Goal: Communication & Community: Ask a question

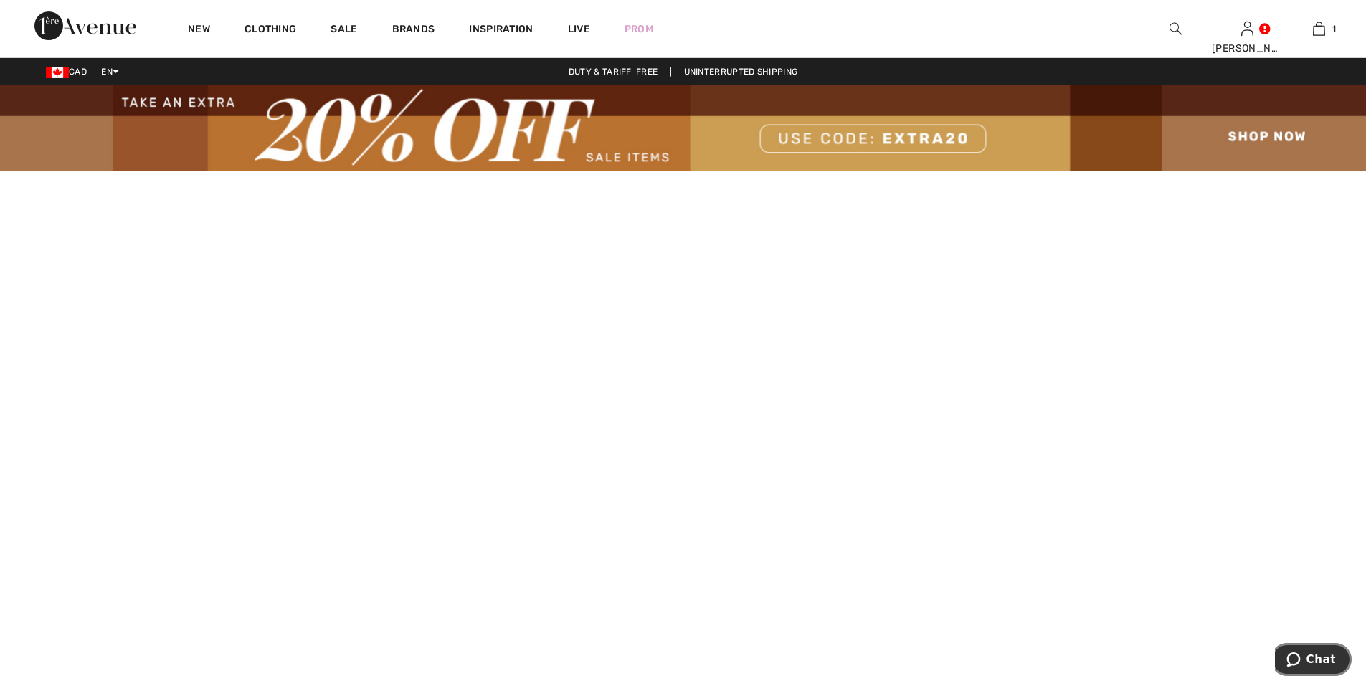
click at [1323, 647] on button "Chat" at bounding box center [1311, 659] width 81 height 33
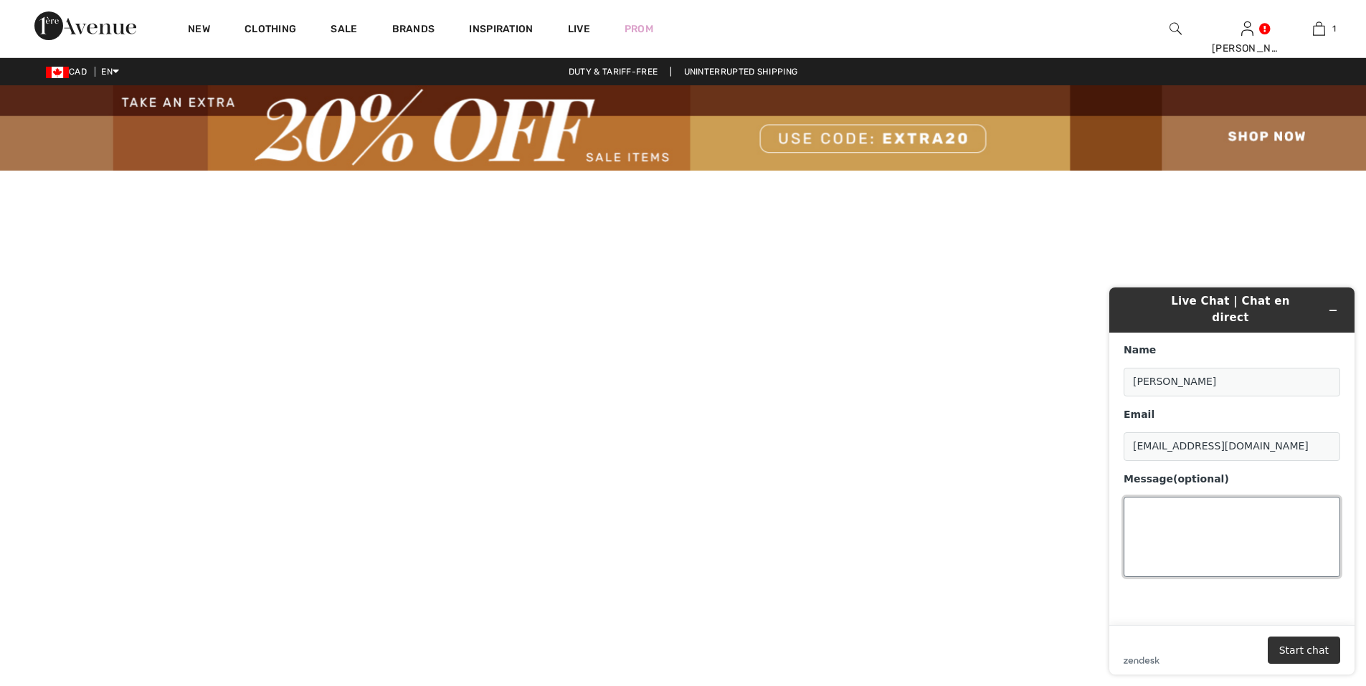
click at [1191, 554] on textarea "Message (optional)" at bounding box center [1232, 537] width 217 height 80
type textarea "coco"
click at [1316, 660] on button "Start chat" at bounding box center [1304, 650] width 72 height 27
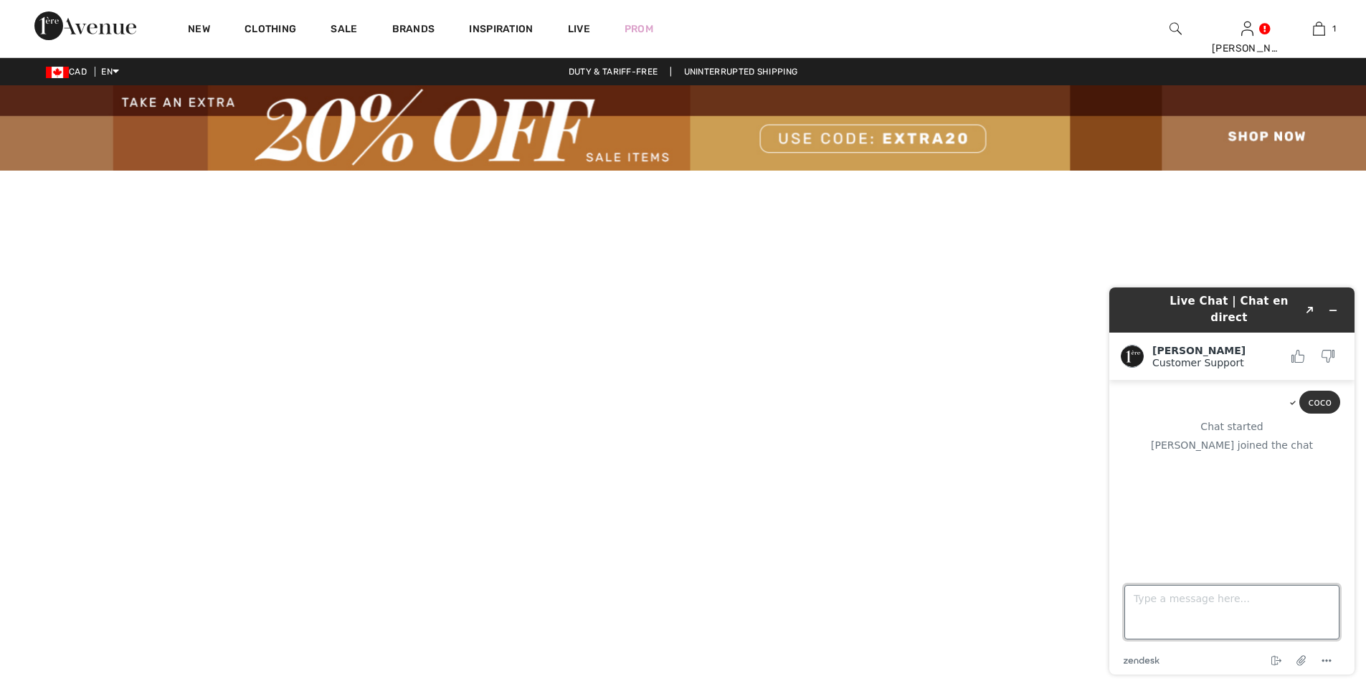
click at [1236, 600] on textarea "Type a message here..." at bounding box center [1232, 612] width 215 height 55
type textarea "ca va"
click at [1219, 616] on textarea "Type a message here..." at bounding box center [1232, 612] width 215 height 55
click at [1332, 350] on icon "Rate this chat as bad" at bounding box center [1328, 356] width 13 height 13
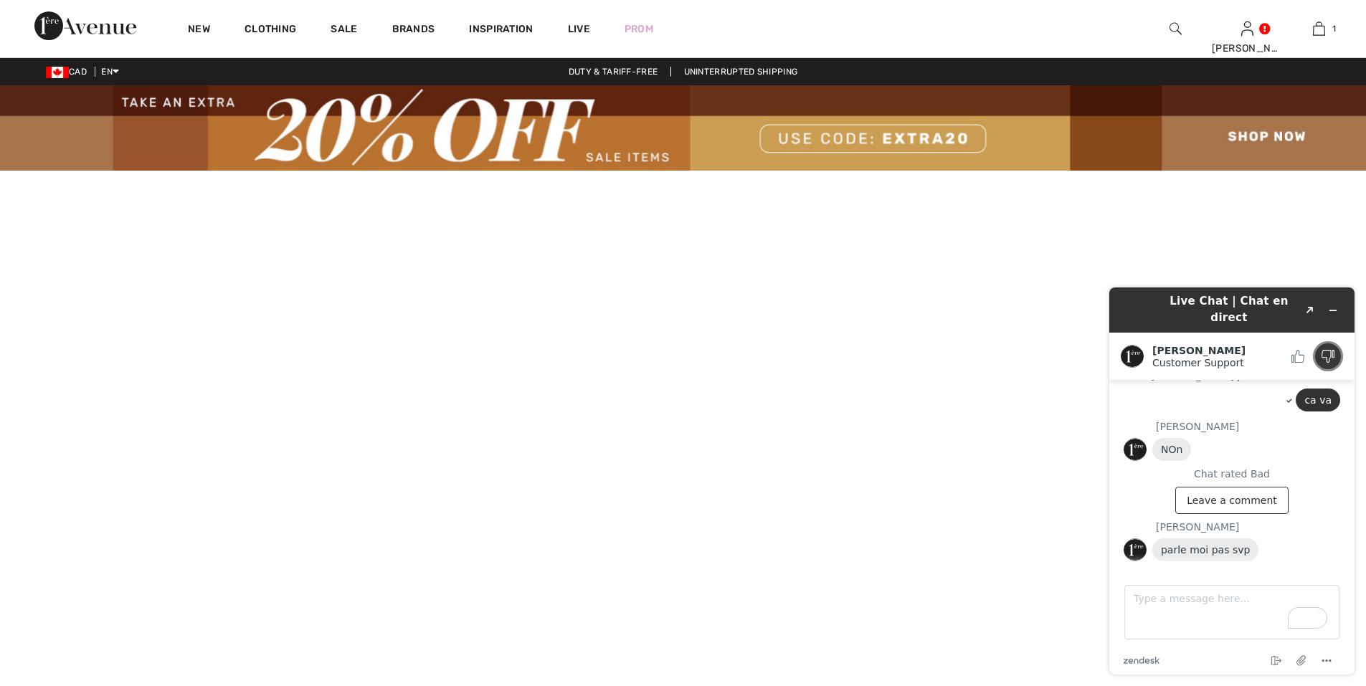
scroll to position [67, 0]
click at [1328, 350] on icon "Rate this chat as bad" at bounding box center [1328, 356] width 13 height 13
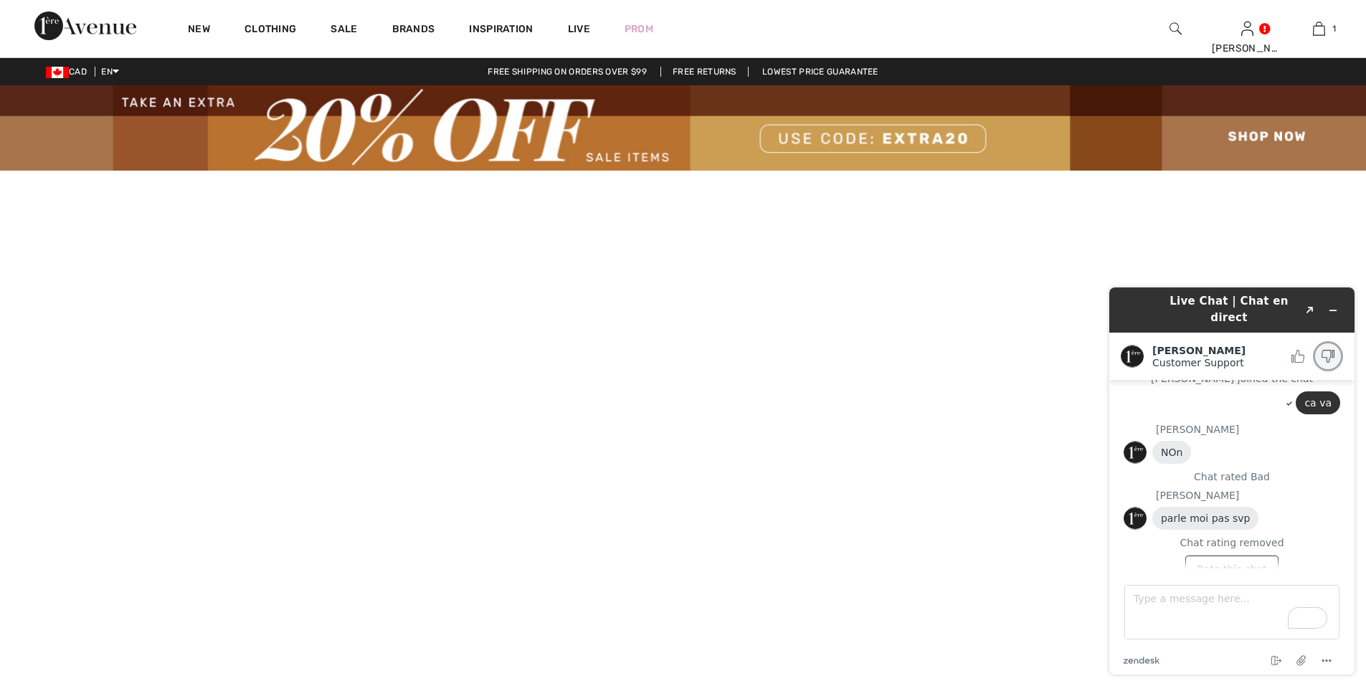
scroll to position [87, 0]
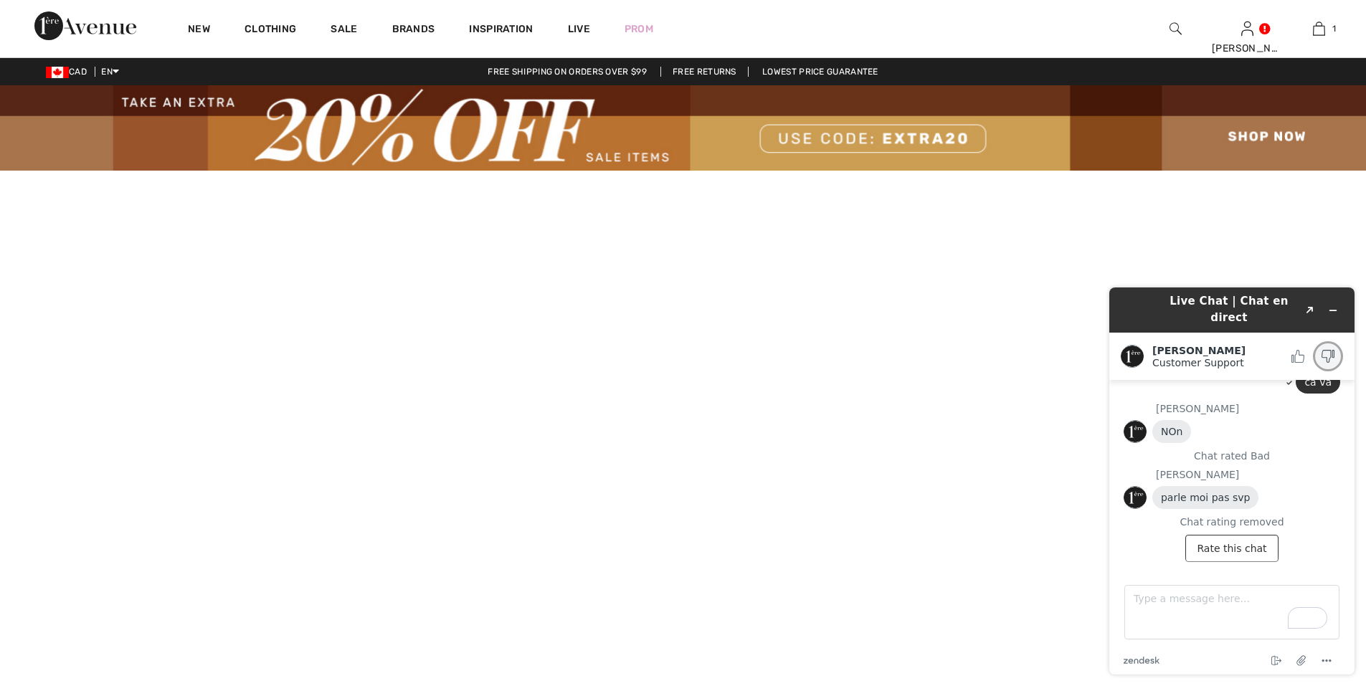
click at [1328, 350] on icon "Rate this chat as bad" at bounding box center [1328, 356] width 13 height 13
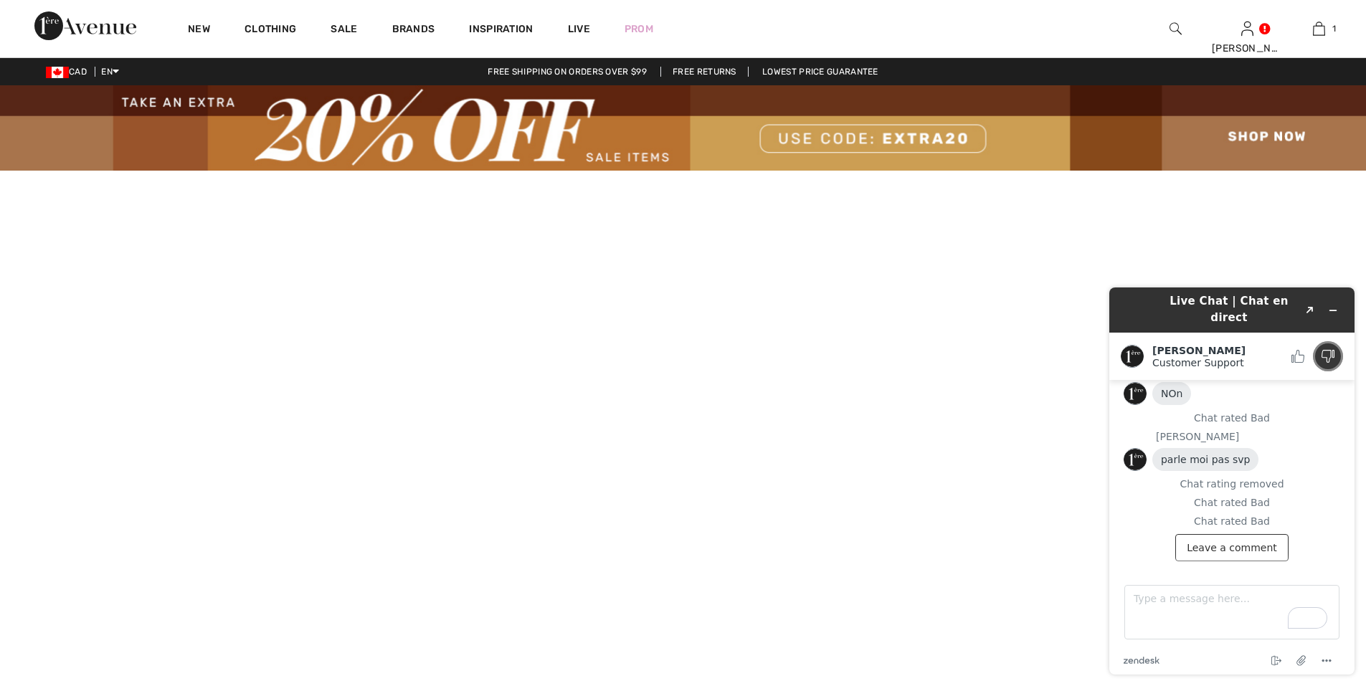
click at [1328, 350] on icon "Rate this chat as bad" at bounding box center [1328, 356] width 13 height 13
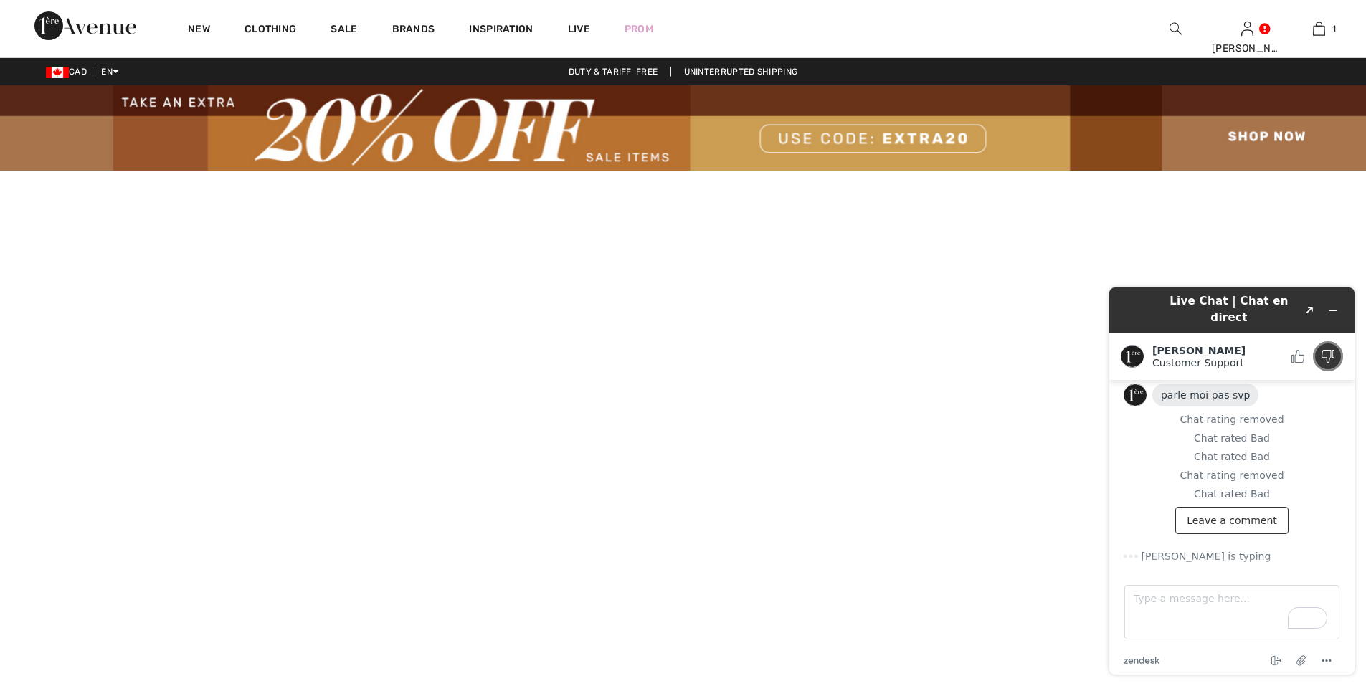
click at [1328, 350] on icon "Rate this chat as bad" at bounding box center [1328, 356] width 13 height 13
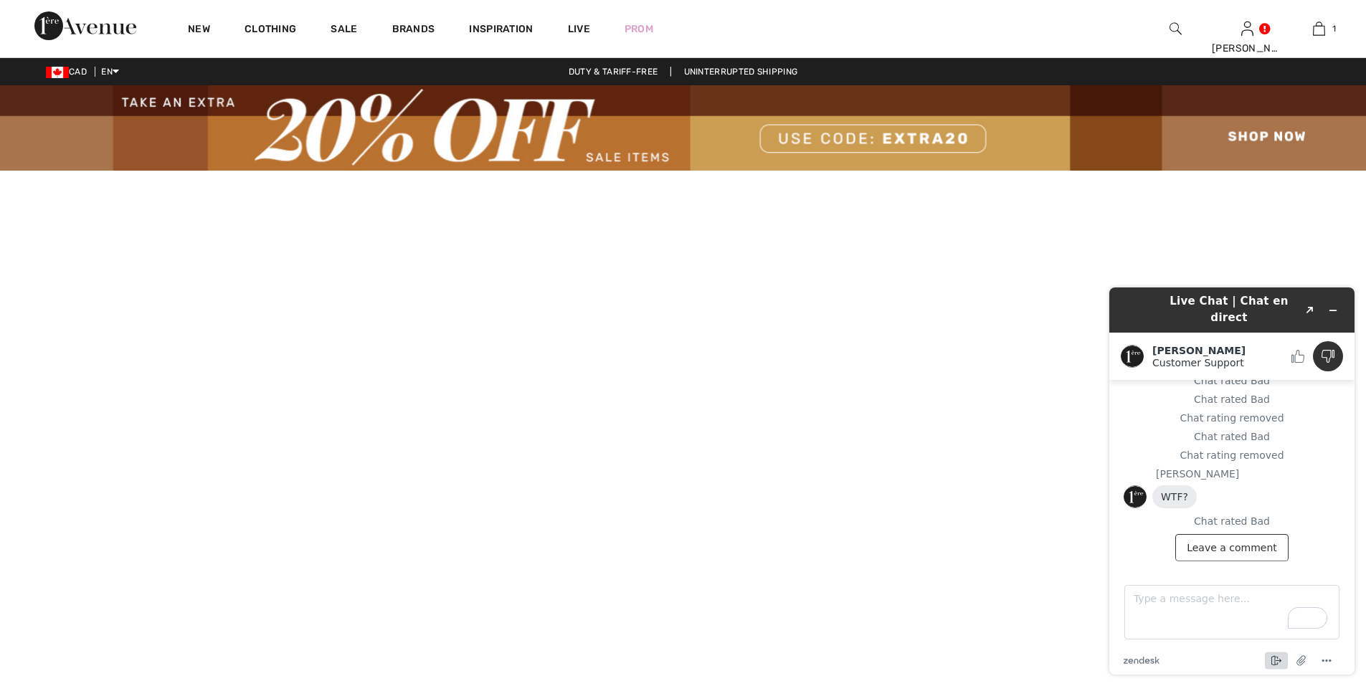
click at [1281, 659] on icon "End chat" at bounding box center [1276, 661] width 17 height 17
click at [1252, 645] on button "End" at bounding box center [1287, 640] width 102 height 27
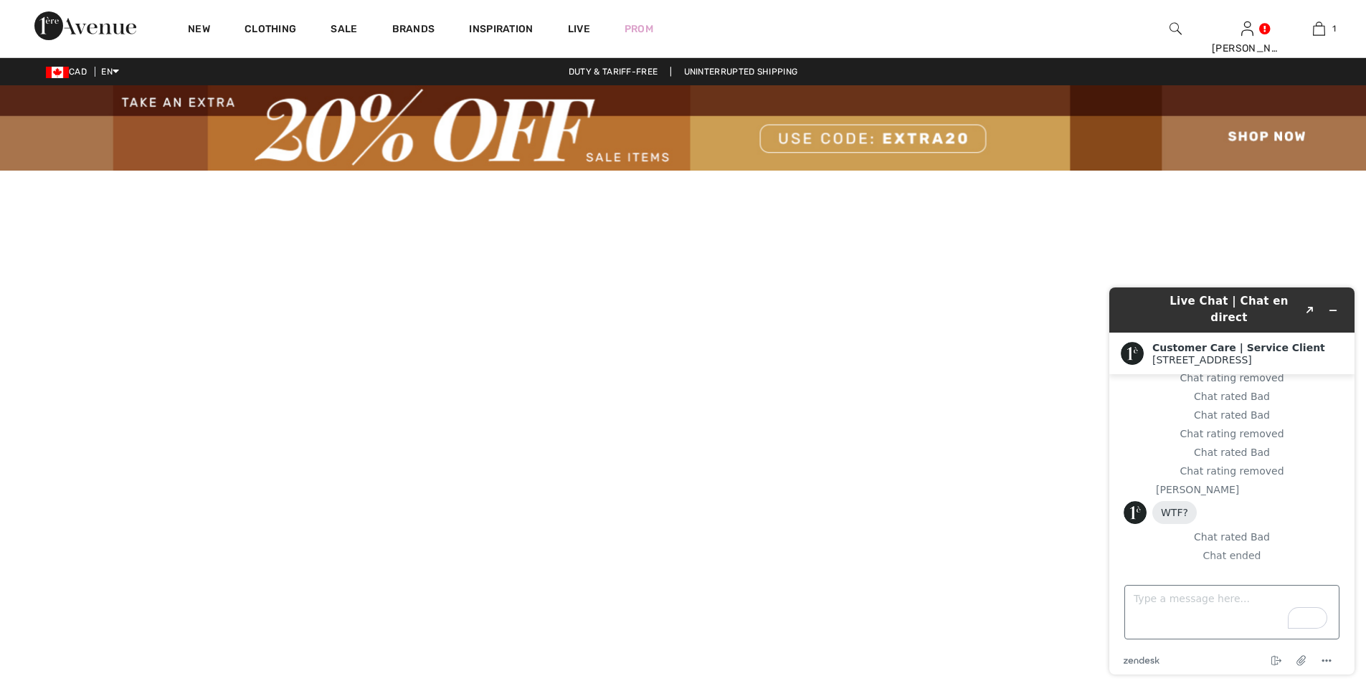
scroll to position [242, 0]
click at [1333, 306] on icon "Minimize widget" at bounding box center [1333, 311] width 10 height 10
